Goal: Task Accomplishment & Management: Manage account settings

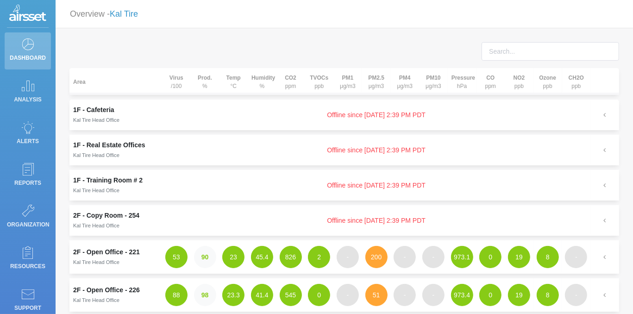
click at [124, 16] on link "Kal Tire" at bounding box center [124, 13] width 28 height 9
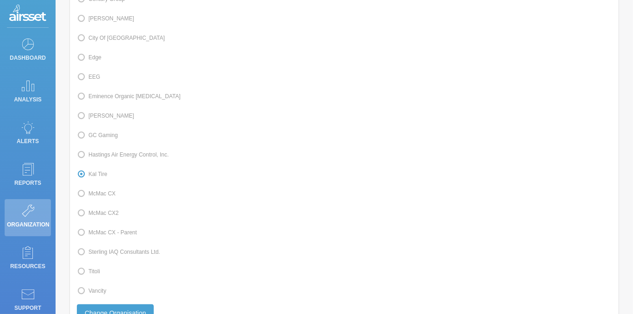
click at [109, 134] on label "GC Gaming" at bounding box center [97, 135] width 41 height 12
click at [95, 134] on input "GC Gaming" at bounding box center [92, 135] width 6 height 6
radio input "true"
radio input "false"
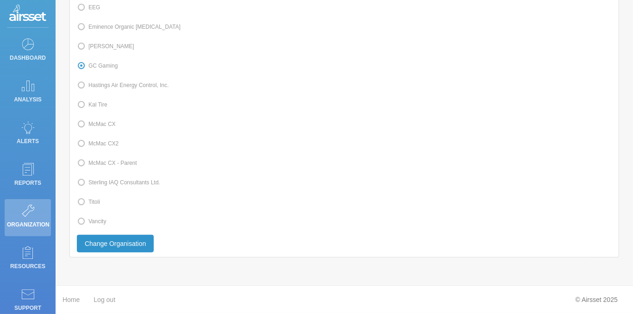
click at [117, 248] on button "Change Organisation" at bounding box center [115, 244] width 77 height 18
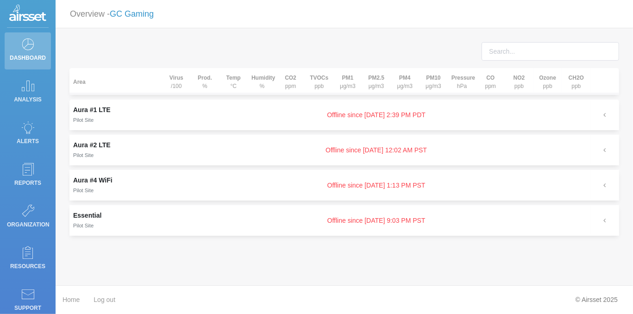
click at [123, 11] on link "GC Gaming" at bounding box center [132, 13] width 44 height 9
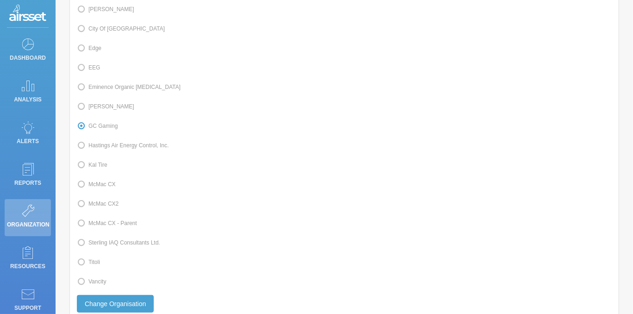
scroll to position [240, 0]
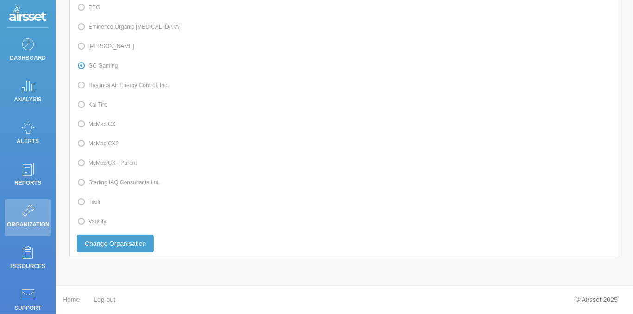
click at [93, 205] on label "Titoli" at bounding box center [88, 202] width 23 height 12
click at [93, 204] on input "Titoli" at bounding box center [92, 201] width 6 height 6
radio input "true"
radio input "false"
click at [113, 244] on button "Change Organisation" at bounding box center [115, 244] width 77 height 18
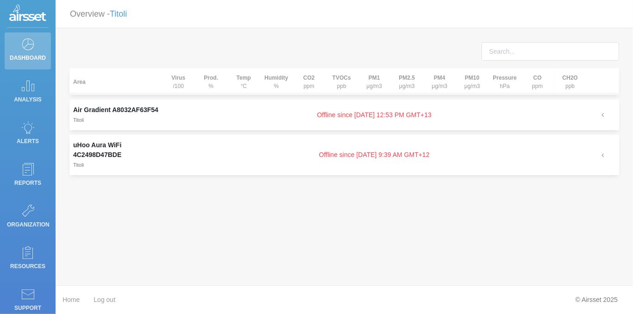
click at [118, 47] on div at bounding box center [345, 55] width 564 height 26
click at [116, 17] on link "Titoli" at bounding box center [118, 13] width 17 height 9
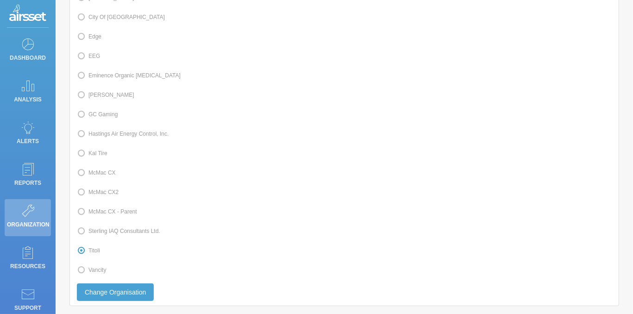
scroll to position [189, 0]
click at [101, 173] on label "McMac CX" at bounding box center [96, 171] width 39 height 12
click at [95, 173] on input "McMac CX" at bounding box center [92, 171] width 6 height 6
radio input "true"
radio input "false"
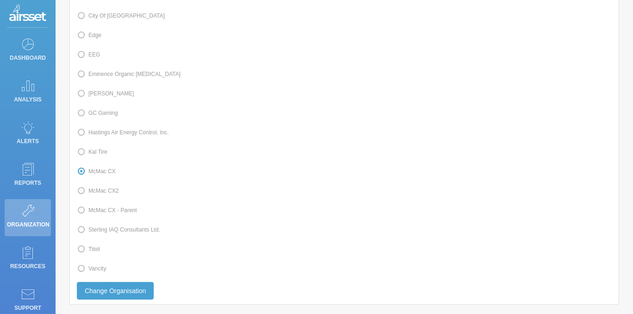
scroll to position [240, 0]
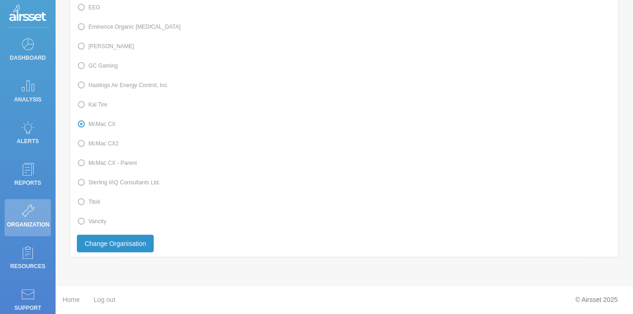
click at [119, 247] on button "Change Organisation" at bounding box center [115, 244] width 77 height 18
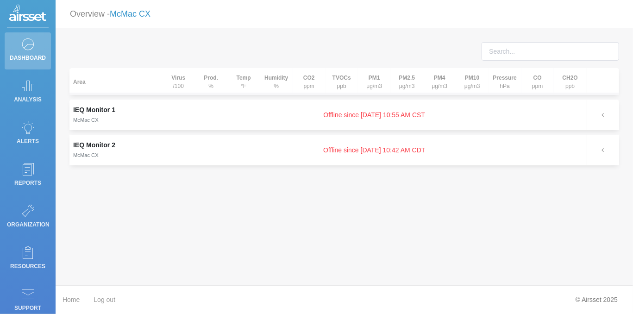
click at [120, 13] on link "McMac CX" at bounding box center [130, 13] width 41 height 9
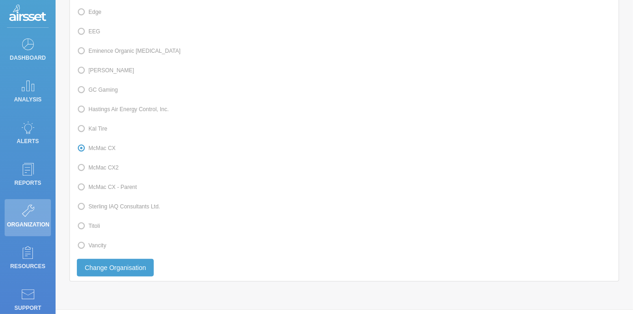
scroll to position [227, 0]
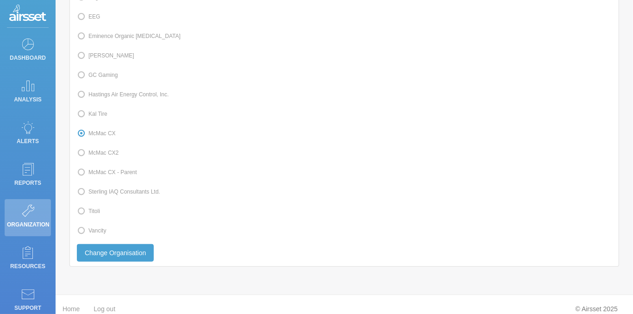
click at [101, 157] on label "McMac CX2" at bounding box center [98, 153] width 42 height 12
click at [95, 155] on input "McMac CX2" at bounding box center [92, 152] width 6 height 6
radio input "true"
radio input "false"
click at [115, 256] on button "Change Organisation" at bounding box center [115, 253] width 77 height 18
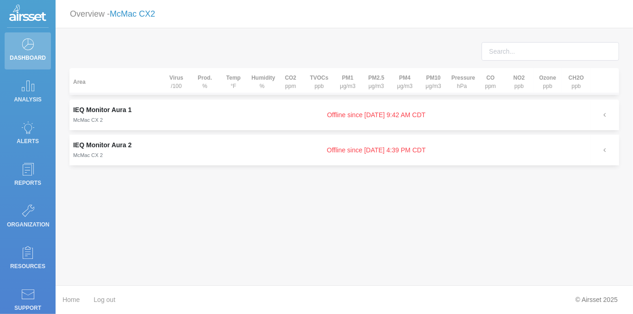
click at [126, 14] on link "McMac CX2" at bounding box center [132, 13] width 45 height 9
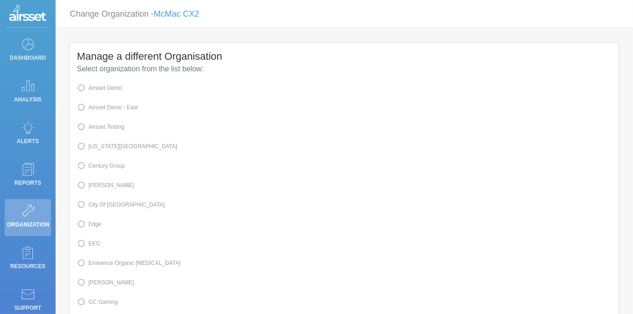
click at [63, 180] on div "Manage a different Organisation Select organization from the list below: Airsse…" at bounding box center [345, 275] width 564 height 466
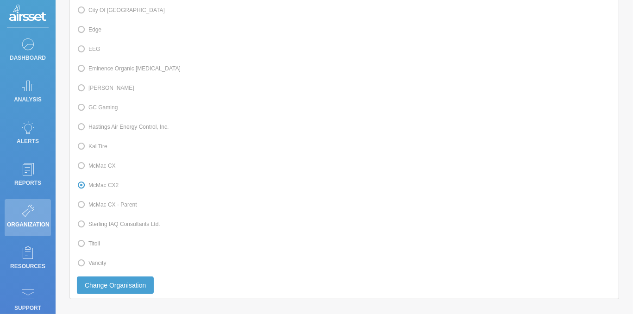
scroll to position [195, 0]
click at [204, 79] on div "Manage a different Organisation Select organization from the list below: Airsse…" at bounding box center [344, 73] width 549 height 451
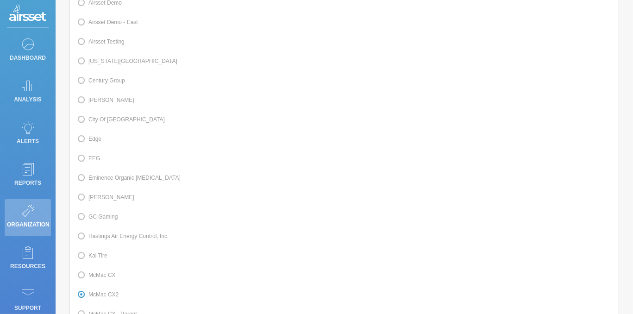
scroll to position [62, 0]
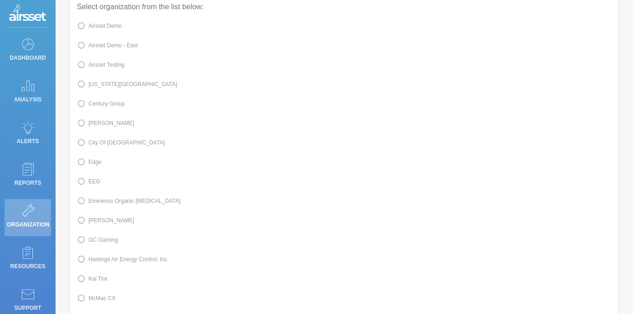
click at [89, 24] on span at bounding box center [89, 26] width 0 height 6
click at [94, 24] on input "Airsset Demo" at bounding box center [92, 25] width 6 height 6
radio input "true"
radio input "false"
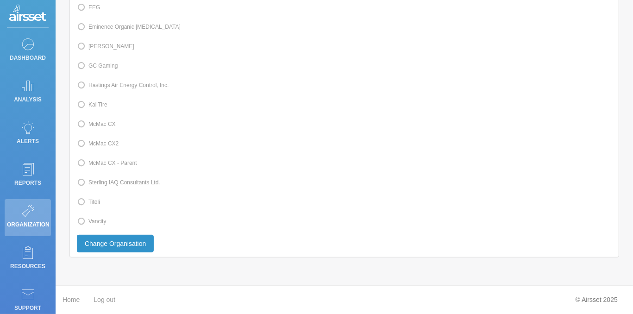
click at [115, 243] on button "Change Organisation" at bounding box center [115, 244] width 77 height 18
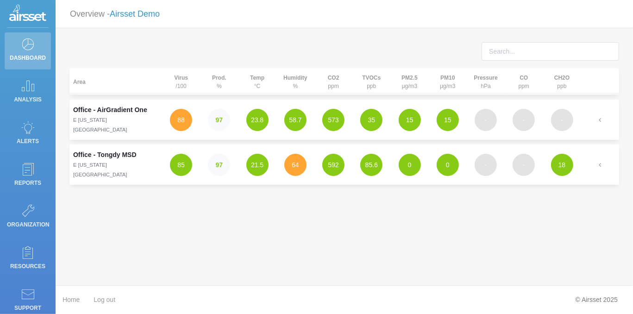
click at [124, 15] on link "Airsset Demo" at bounding box center [135, 13] width 50 height 9
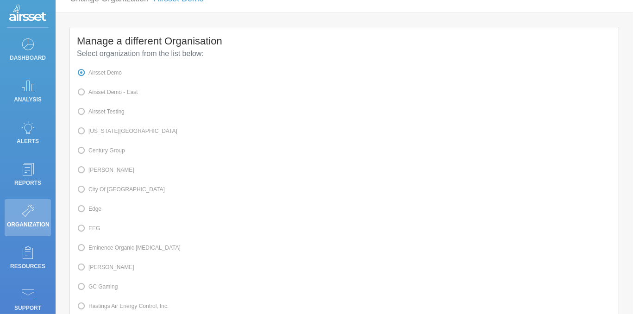
click at [99, 208] on label "Edge" at bounding box center [89, 209] width 25 height 12
click at [95, 208] on input "Edge" at bounding box center [92, 208] width 6 height 6
radio input "true"
radio input "false"
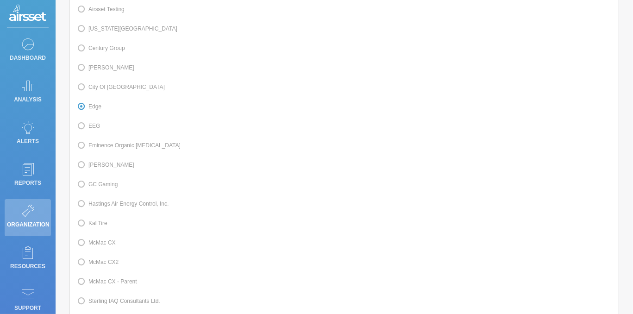
scroll to position [240, 0]
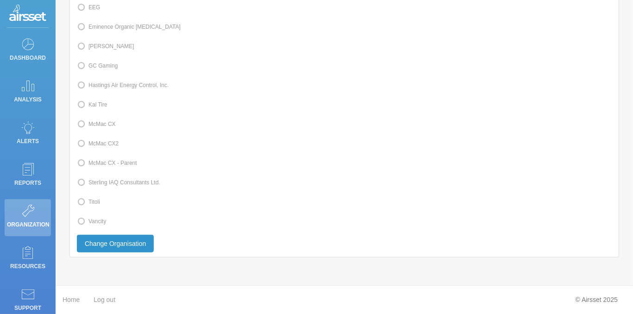
click at [119, 241] on button "Change Organisation" at bounding box center [115, 244] width 77 height 18
